Goal: Task Accomplishment & Management: Complete application form

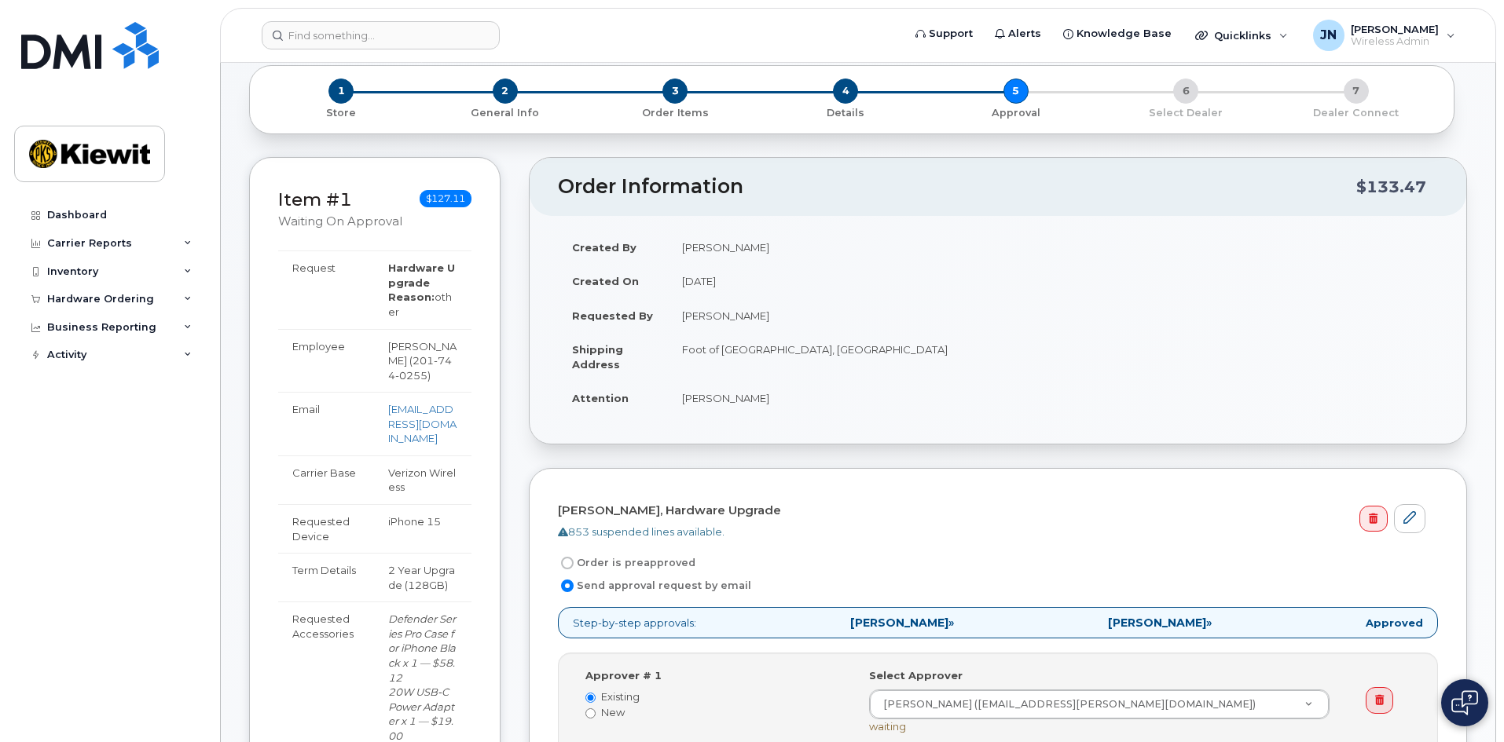
scroll to position [471, 0]
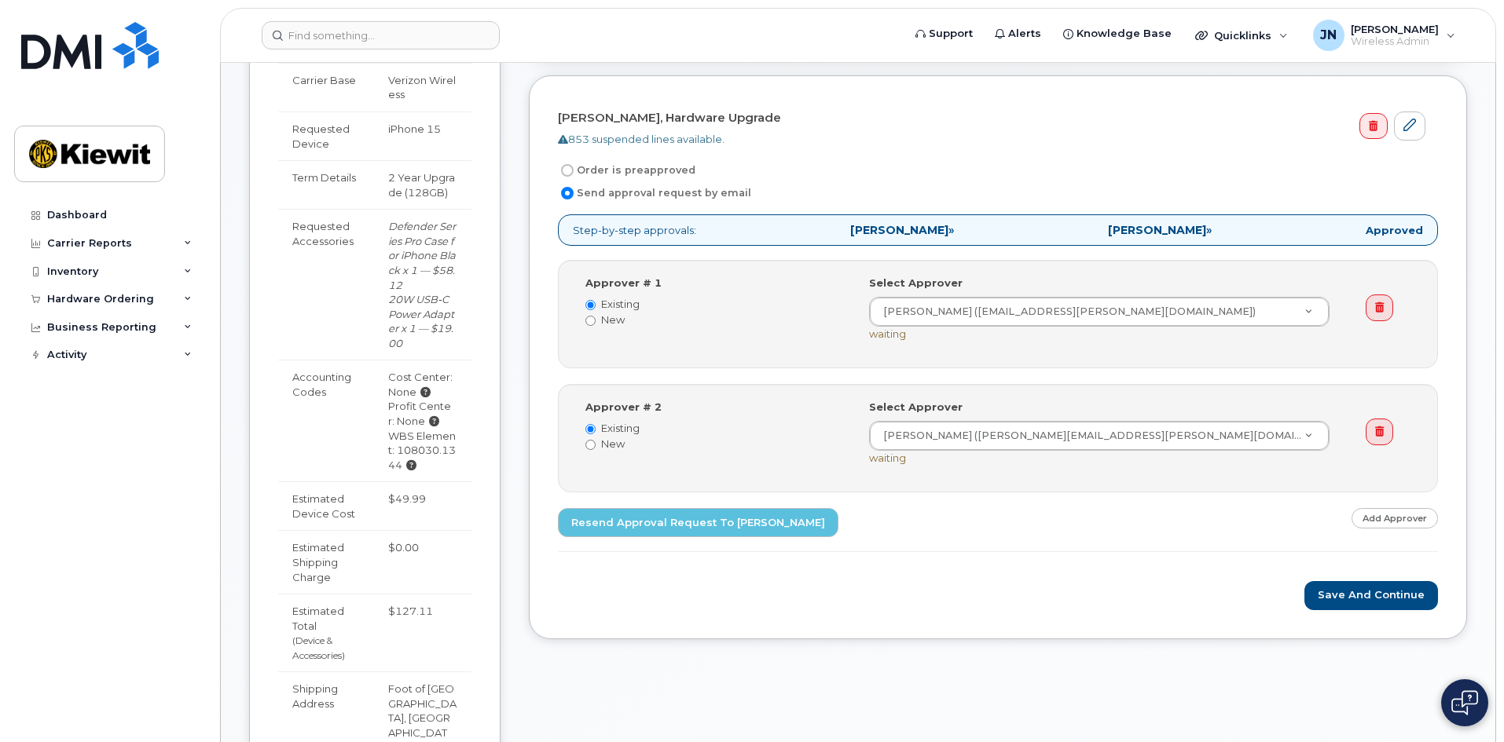
click at [1387, 614] on div "JOSEPH SAMARELLI, Hardware Upgrade 853 suspended lines available. Order is prea…" at bounding box center [998, 357] width 938 height 564
click at [1387, 599] on button "Save and Continue" at bounding box center [1371, 595] width 134 height 29
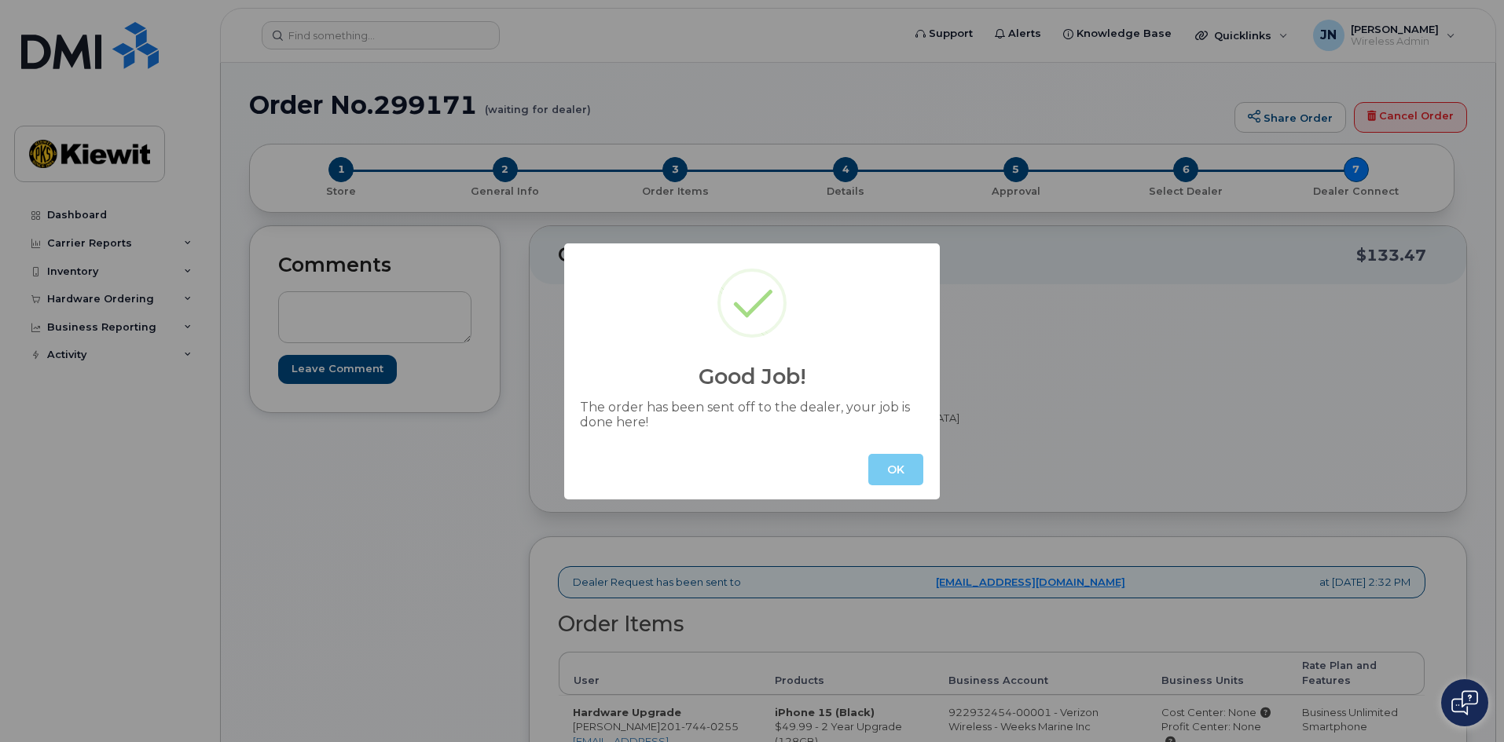
click at [899, 471] on button "OK" at bounding box center [895, 469] width 55 height 31
